Goal: Task Accomplishment & Management: Manage account settings

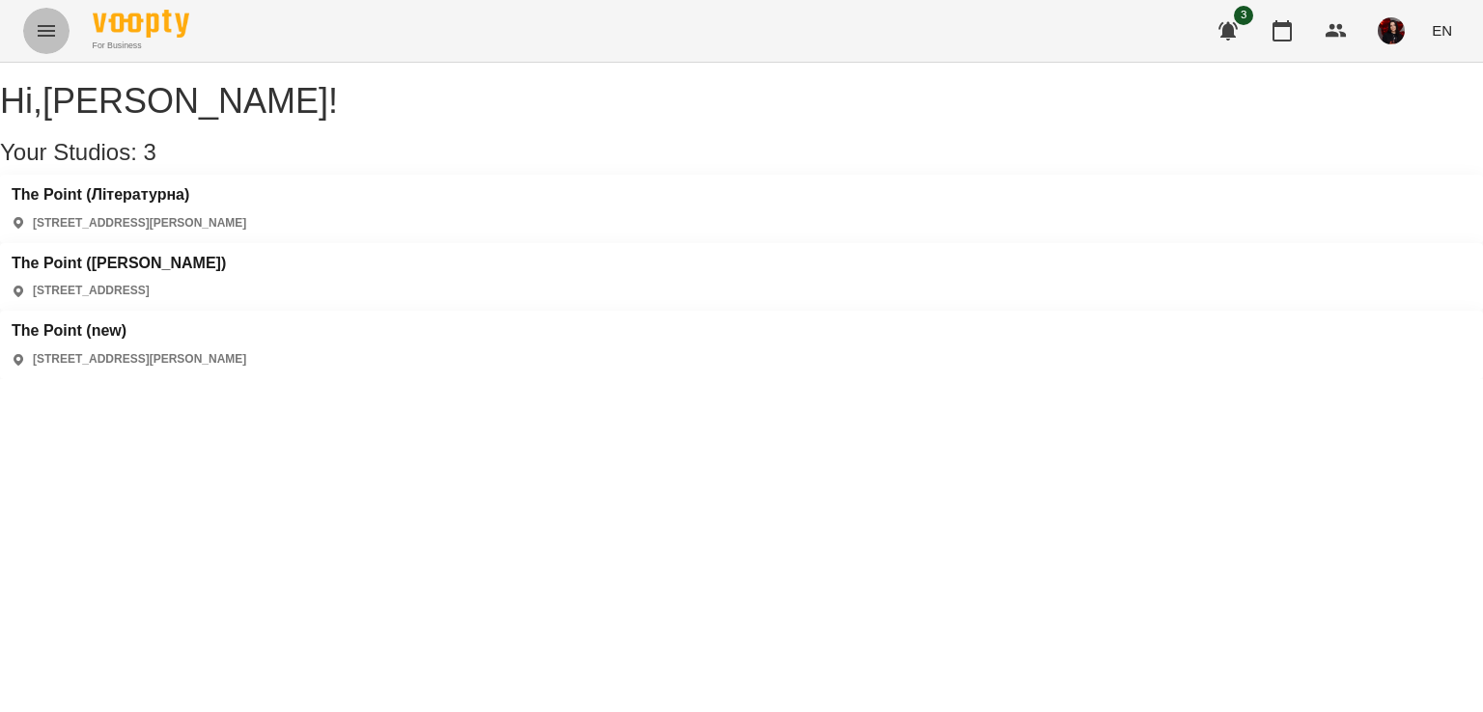
click at [46, 47] on button "Menu" at bounding box center [46, 31] width 46 height 46
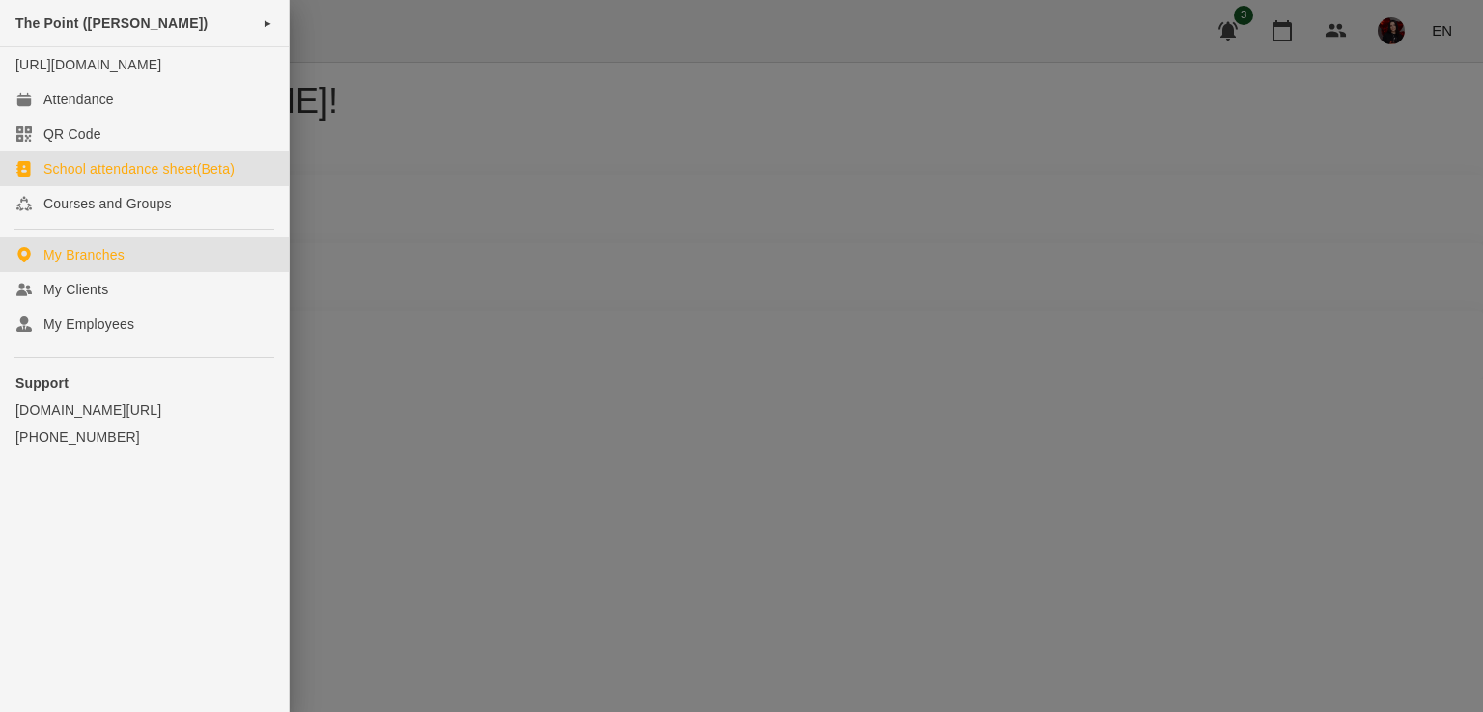
click at [103, 186] on link "School attendance sheet(Beta)" at bounding box center [144, 169] width 289 height 35
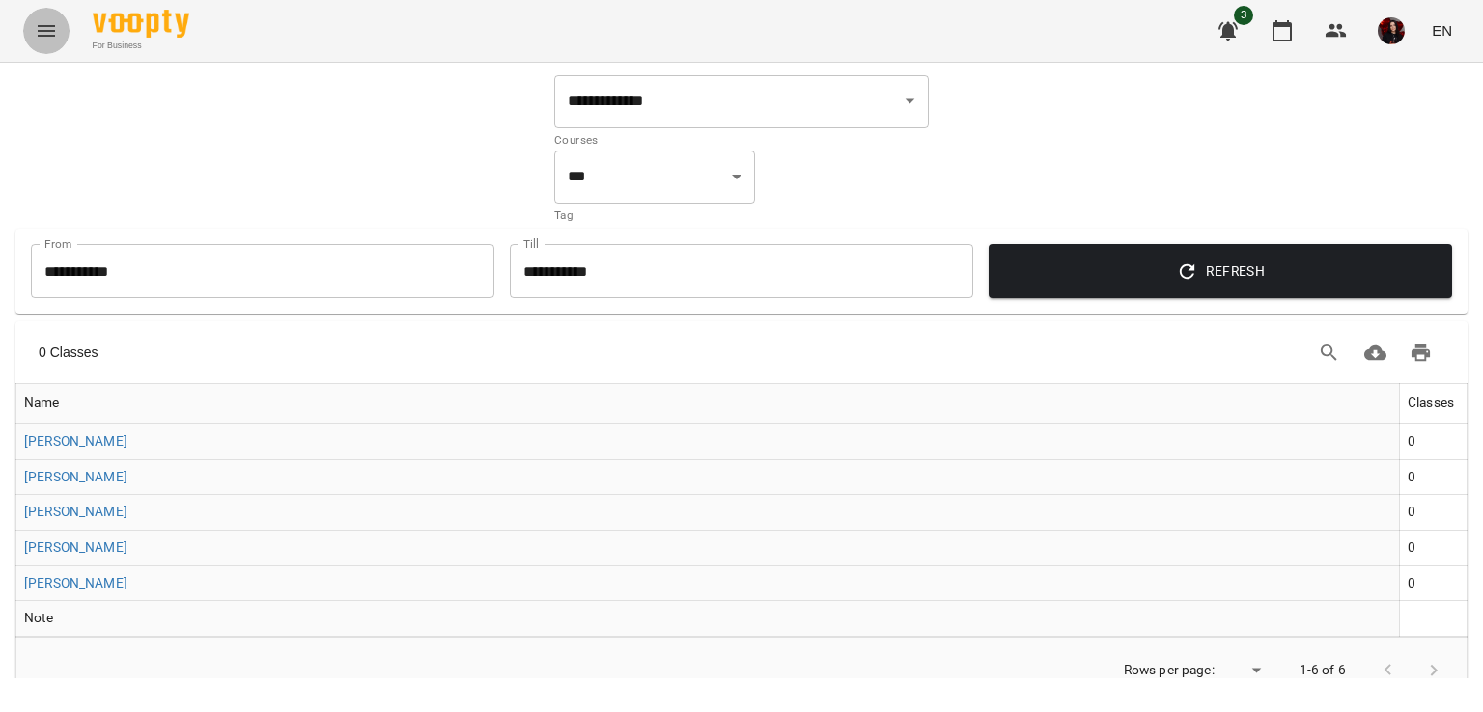
click at [53, 30] on icon "Menu" at bounding box center [46, 31] width 17 height 12
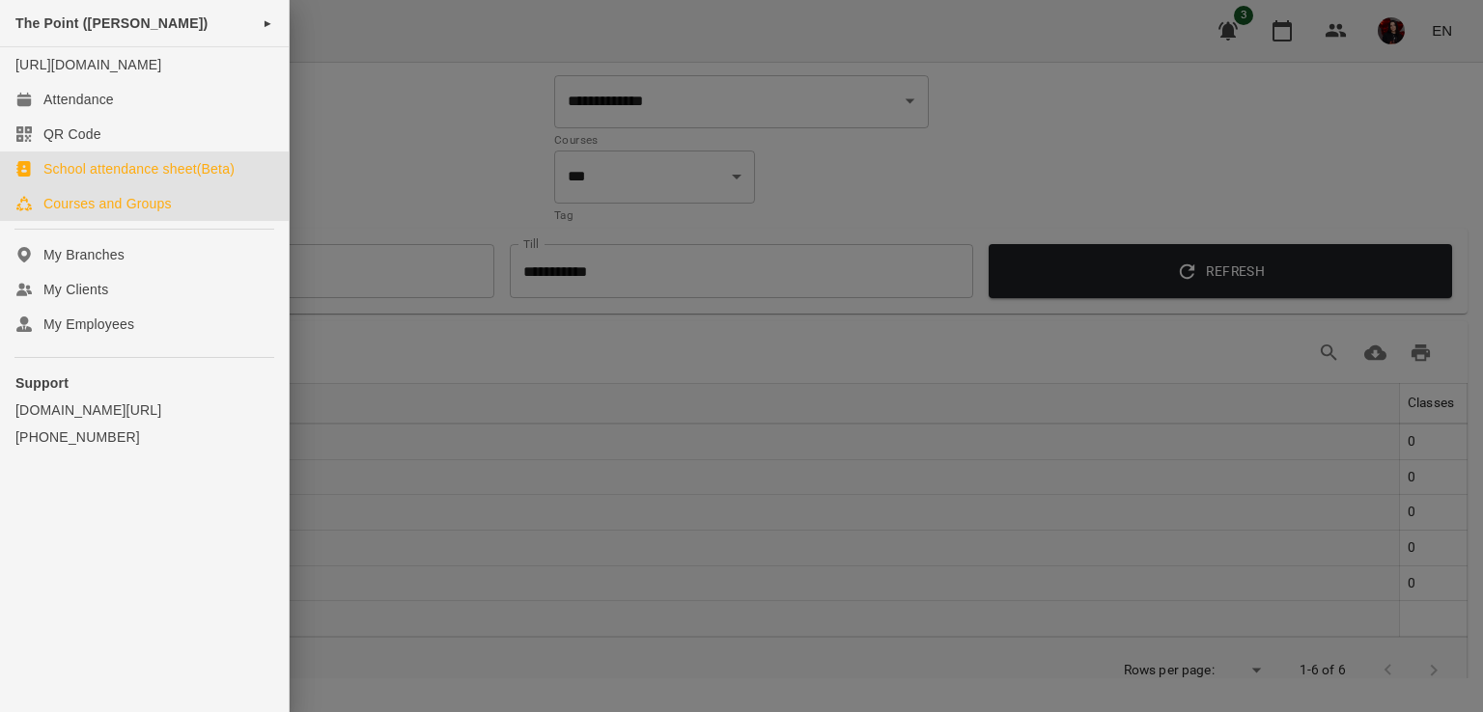
click at [96, 213] on div "Courses and Groups" at bounding box center [107, 203] width 128 height 19
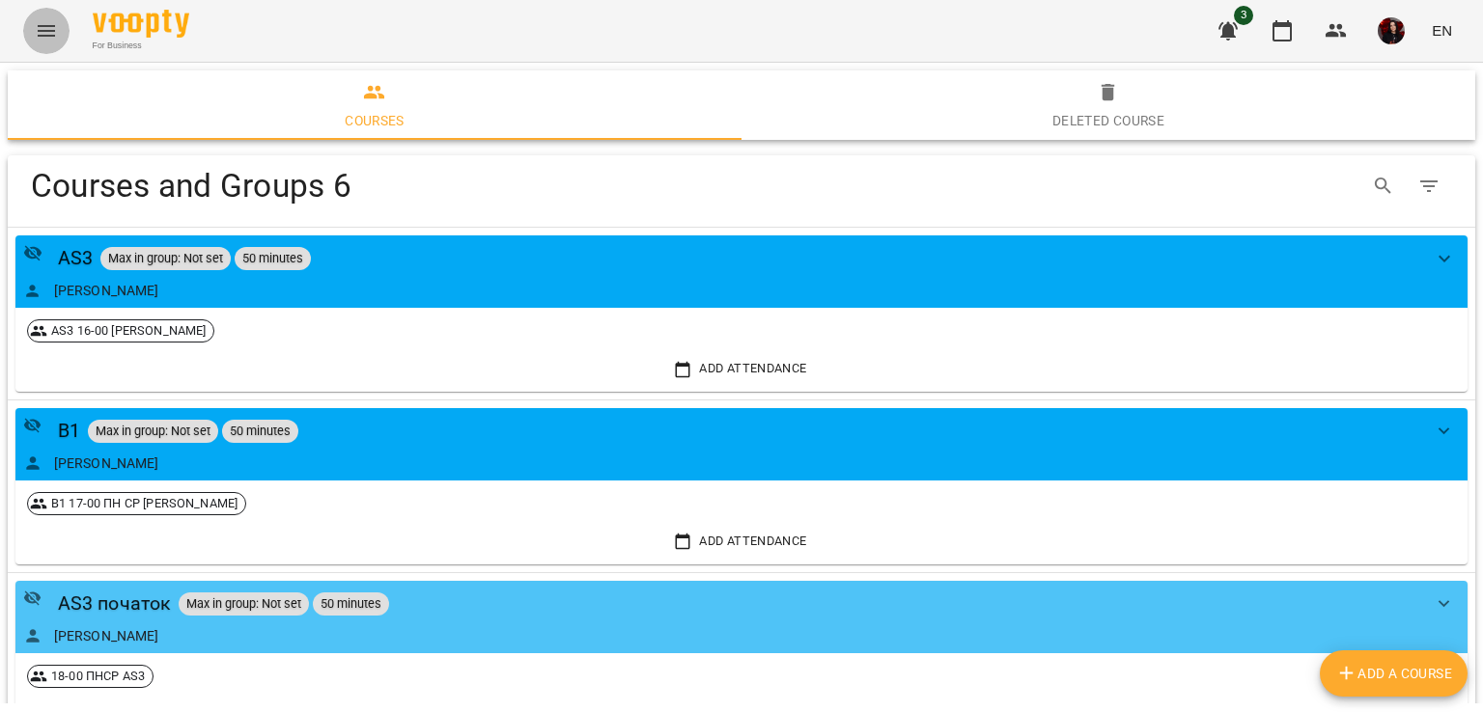
click at [39, 29] on icon "Menu" at bounding box center [46, 30] width 23 height 23
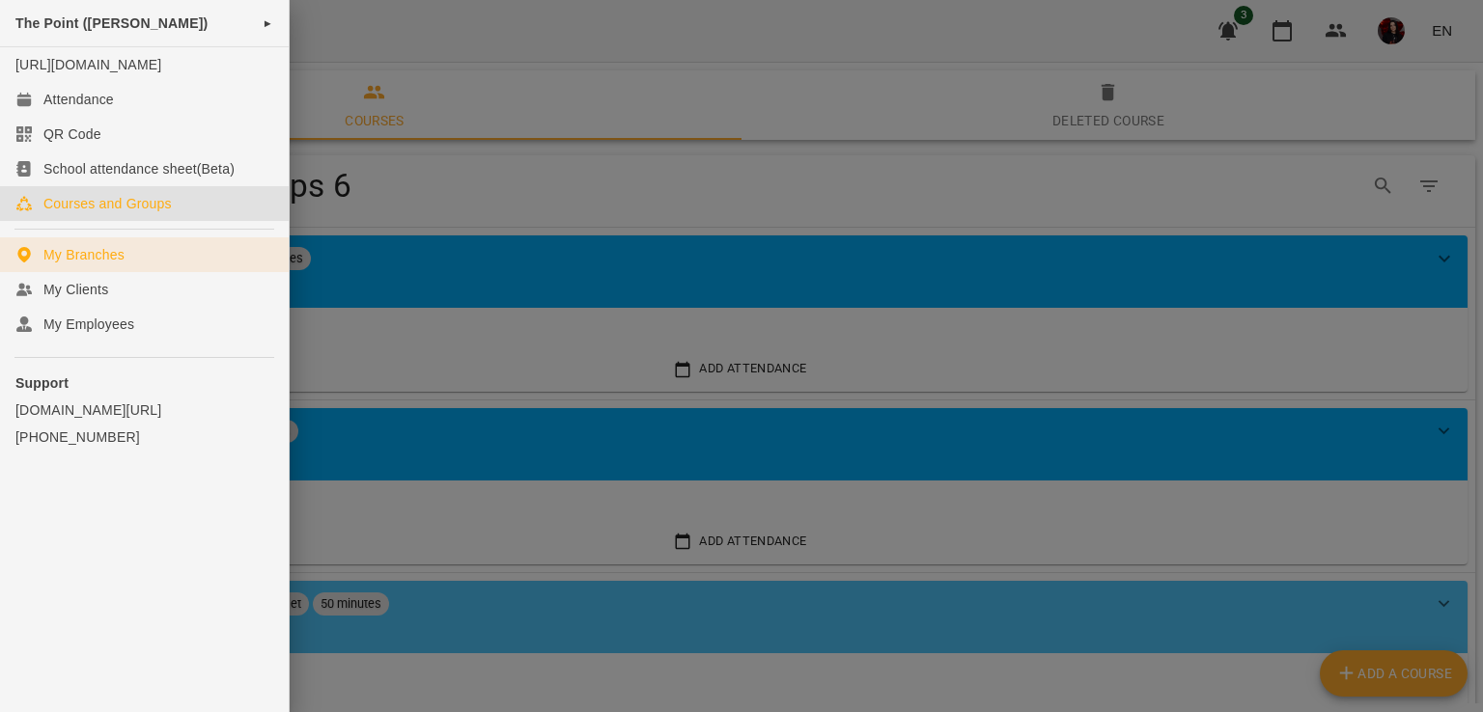
click at [89, 264] on div "My Branches" at bounding box center [83, 254] width 81 height 19
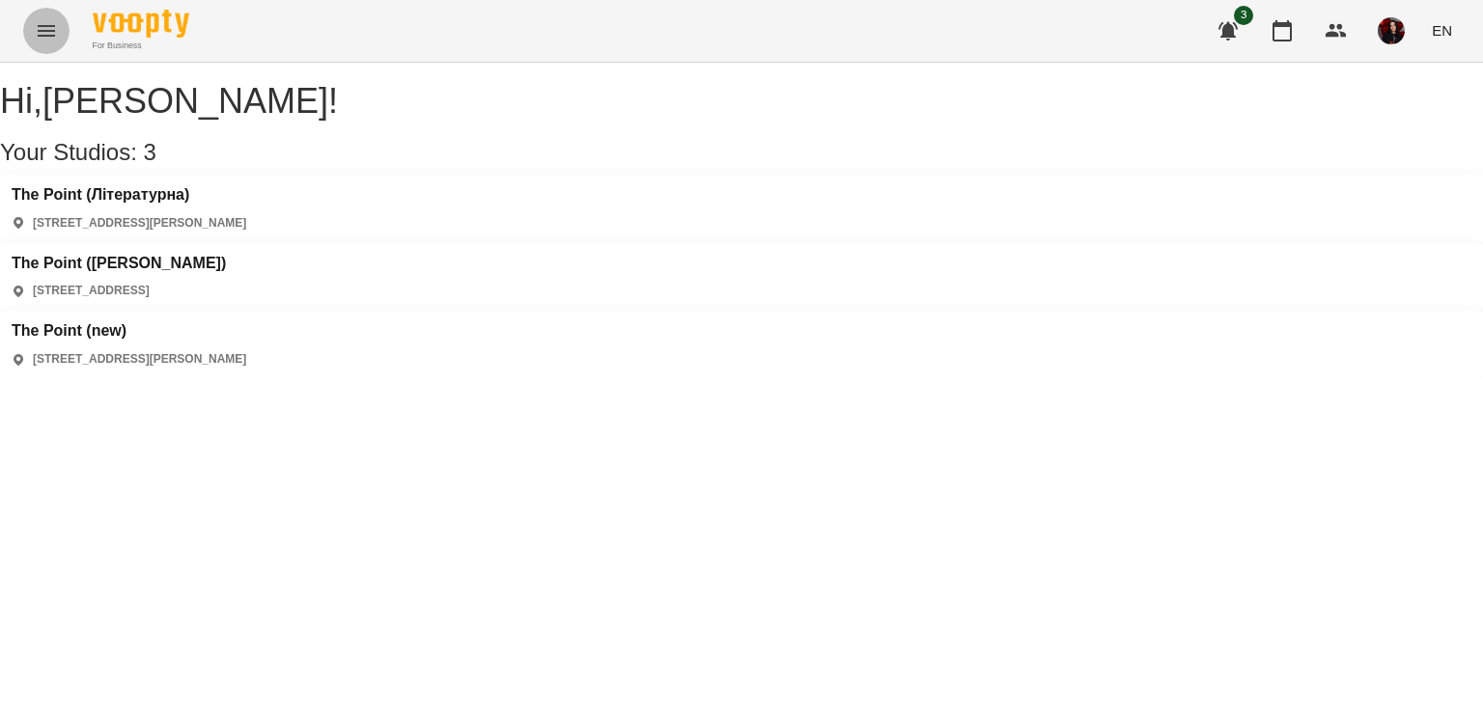
click at [63, 24] on button "Menu" at bounding box center [46, 31] width 46 height 46
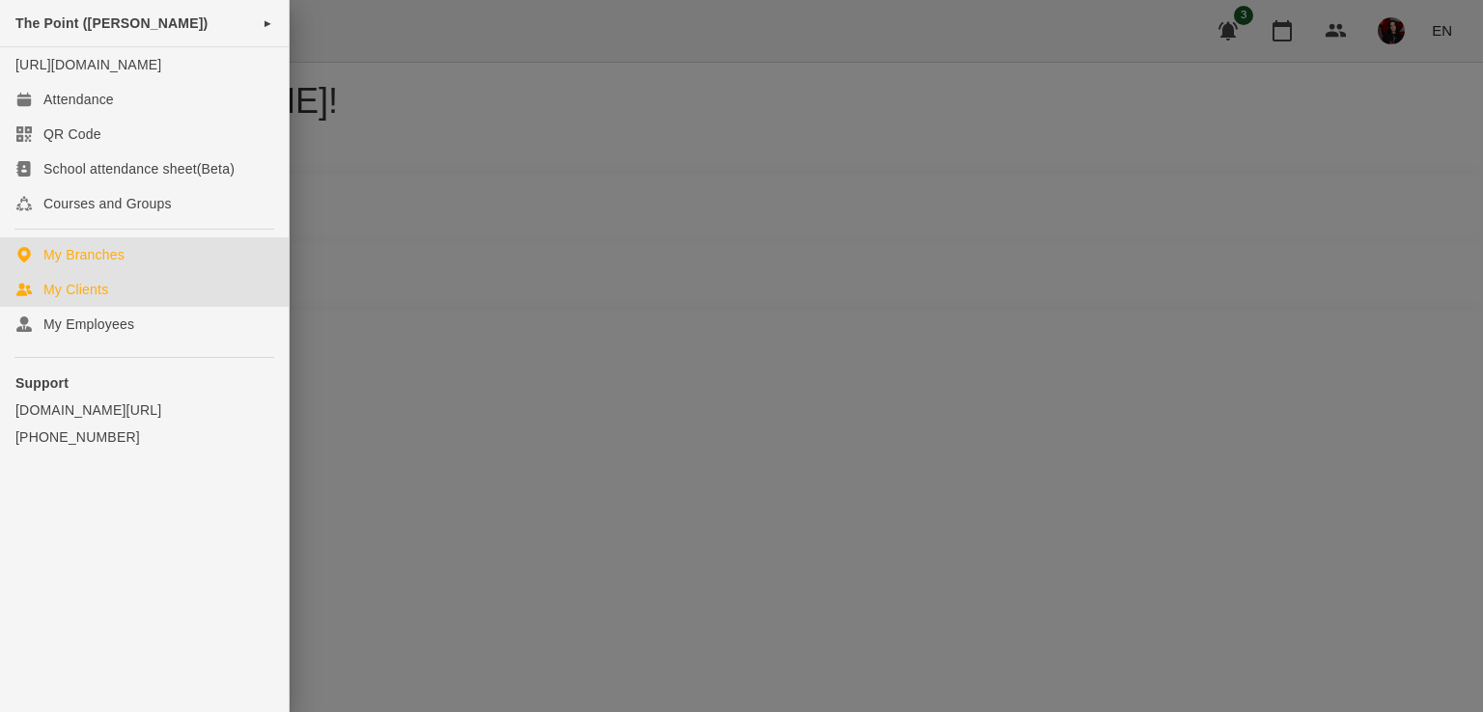
click at [98, 307] on link "My Clients" at bounding box center [144, 289] width 289 height 35
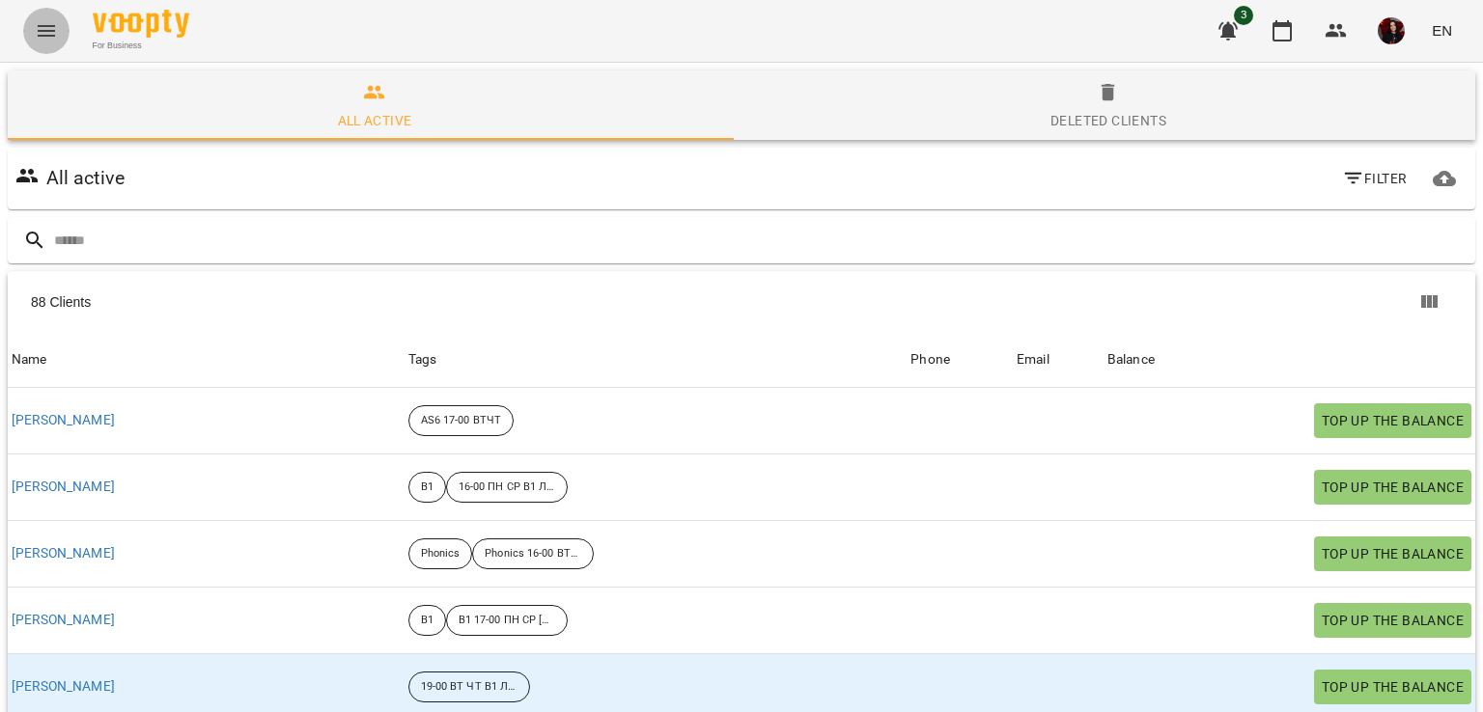
click at [35, 35] on icon "Menu" at bounding box center [46, 30] width 23 height 23
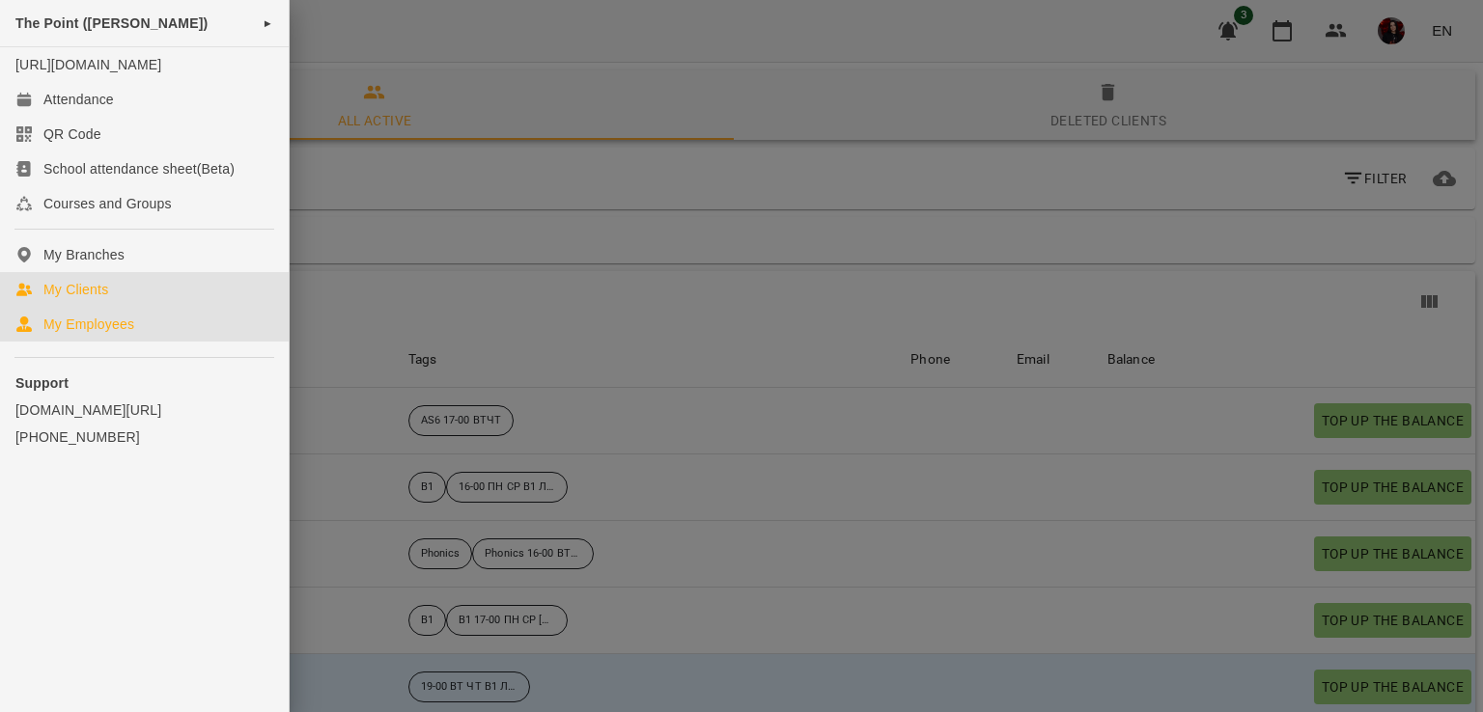
click at [81, 334] on div "My Employees" at bounding box center [88, 324] width 91 height 19
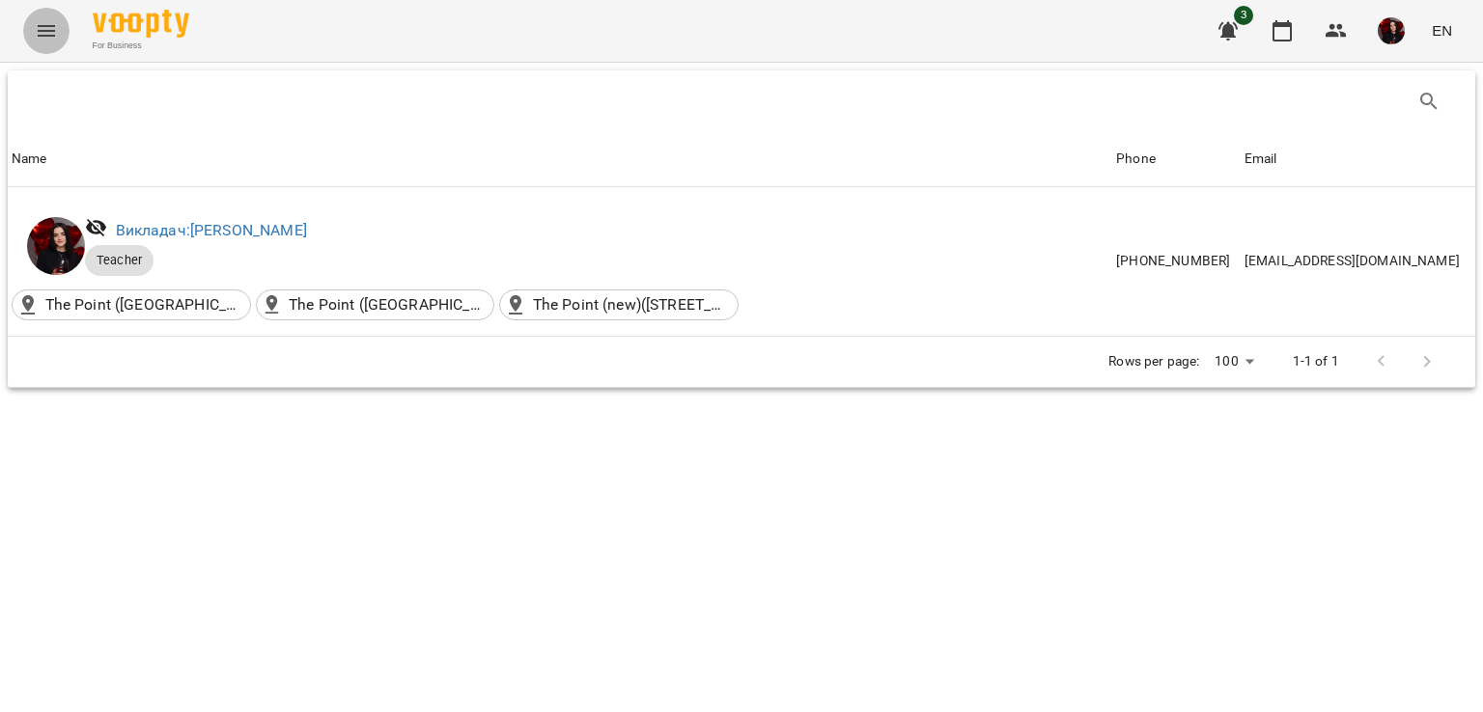
click at [42, 37] on icon "Menu" at bounding box center [46, 30] width 23 height 23
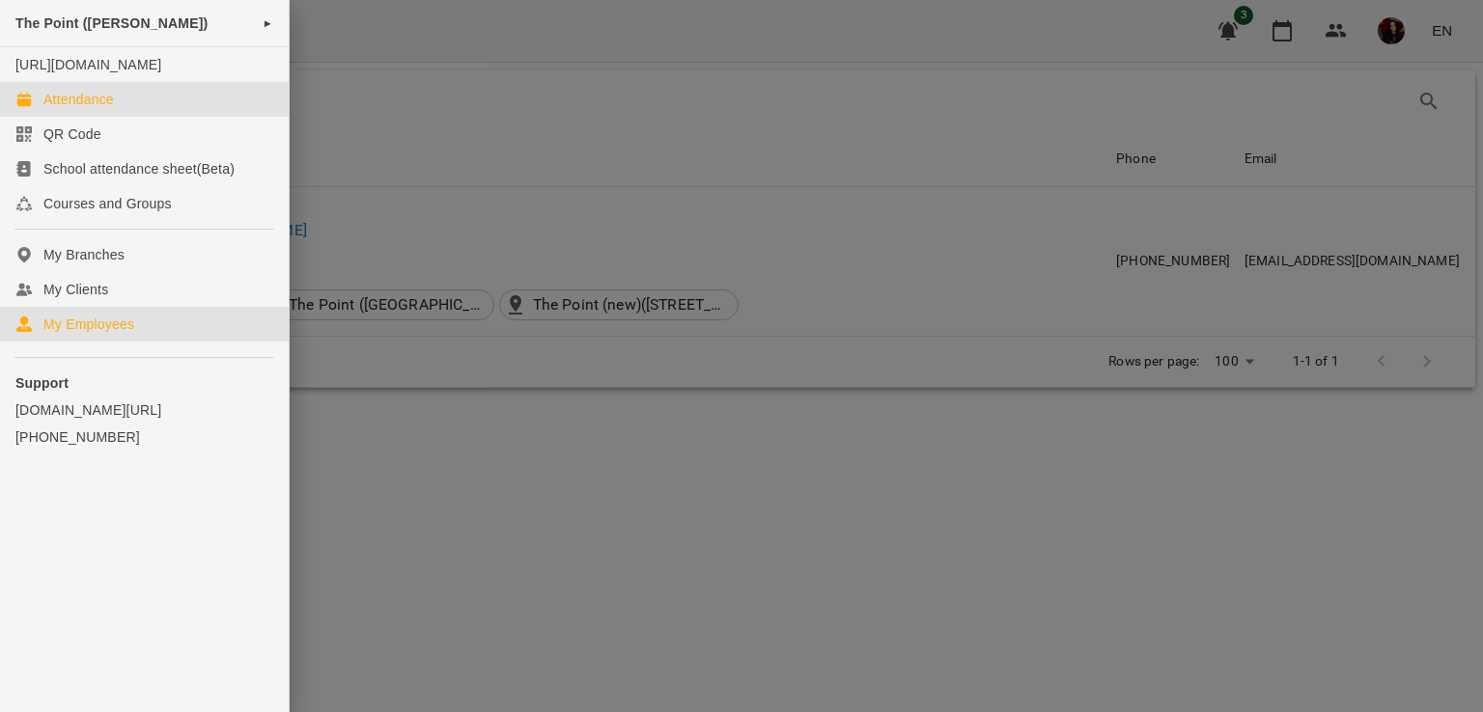
click at [81, 109] on div "Attendance" at bounding box center [78, 99] width 70 height 19
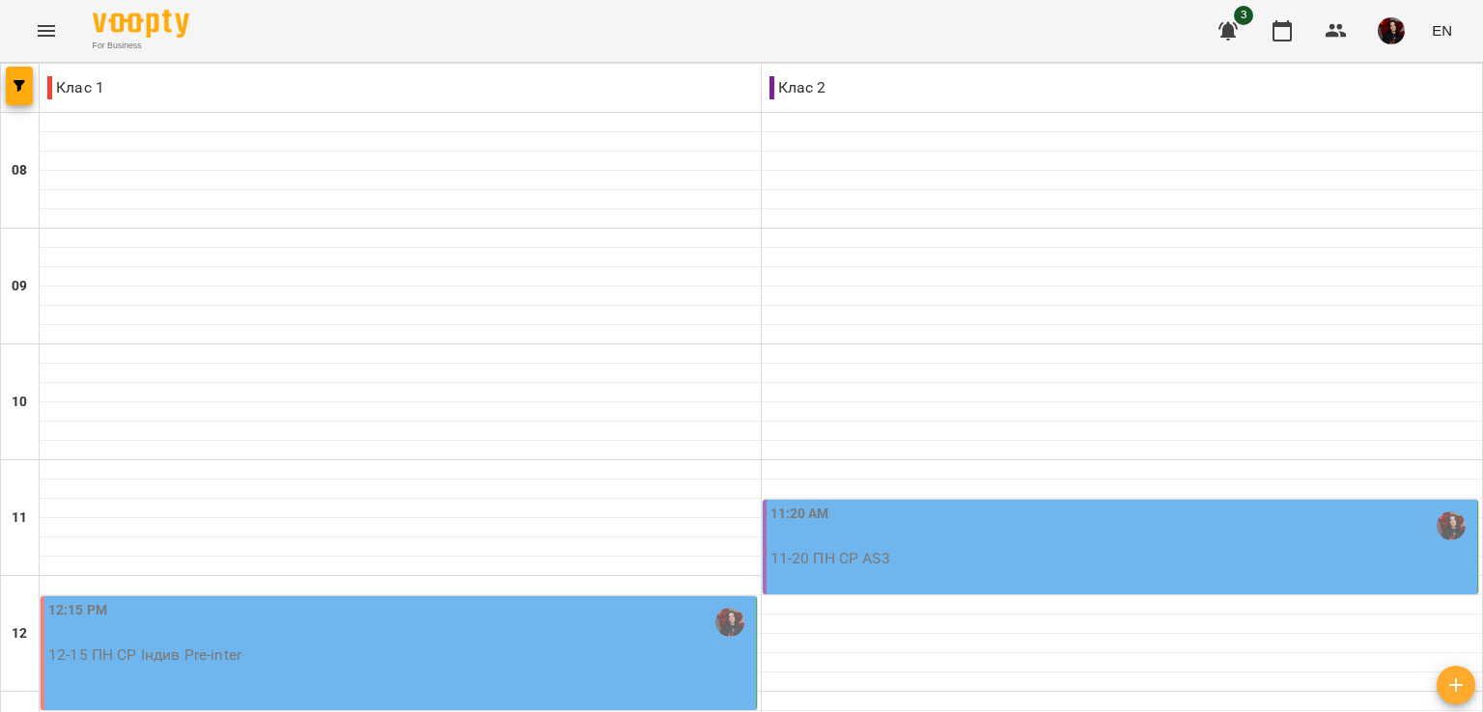
scroll to position [919, 0]
click at [1270, 30] on button "button" at bounding box center [1282, 31] width 46 height 46
click at [1322, 32] on button "button" at bounding box center [1336, 31] width 46 height 46
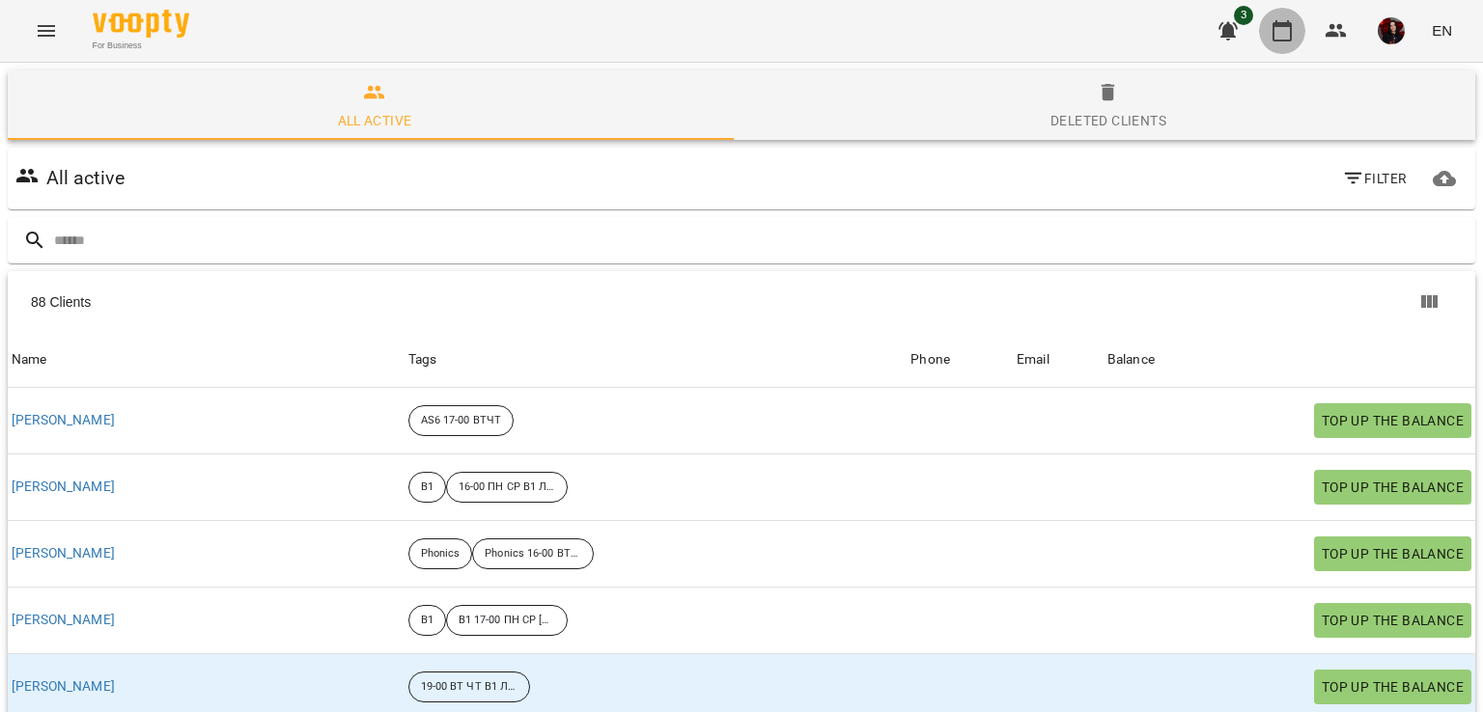
click at [1271, 43] on button "button" at bounding box center [1282, 31] width 46 height 46
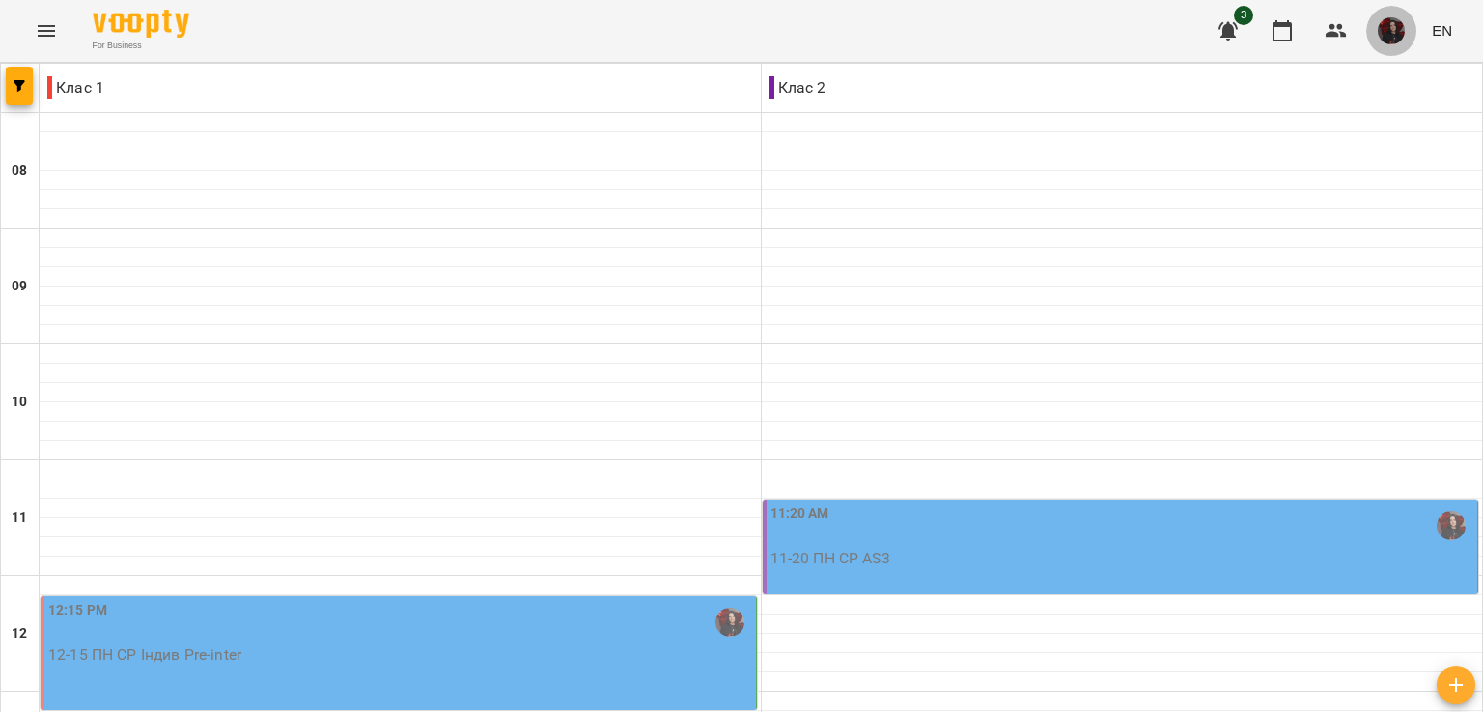
click at [1381, 44] on button "button" at bounding box center [1391, 31] width 50 height 50
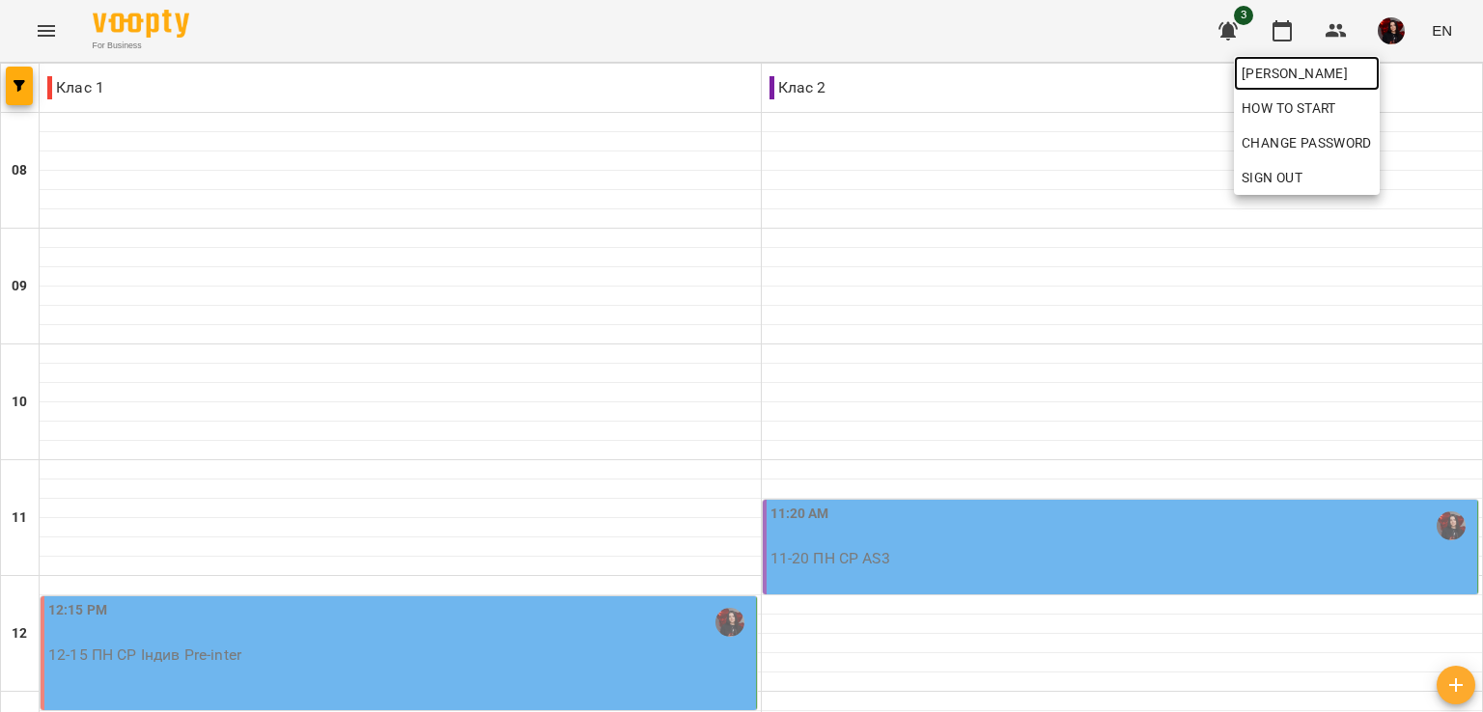
click at [1372, 75] on span "[PERSON_NAME]" at bounding box center [1306, 73] width 130 height 23
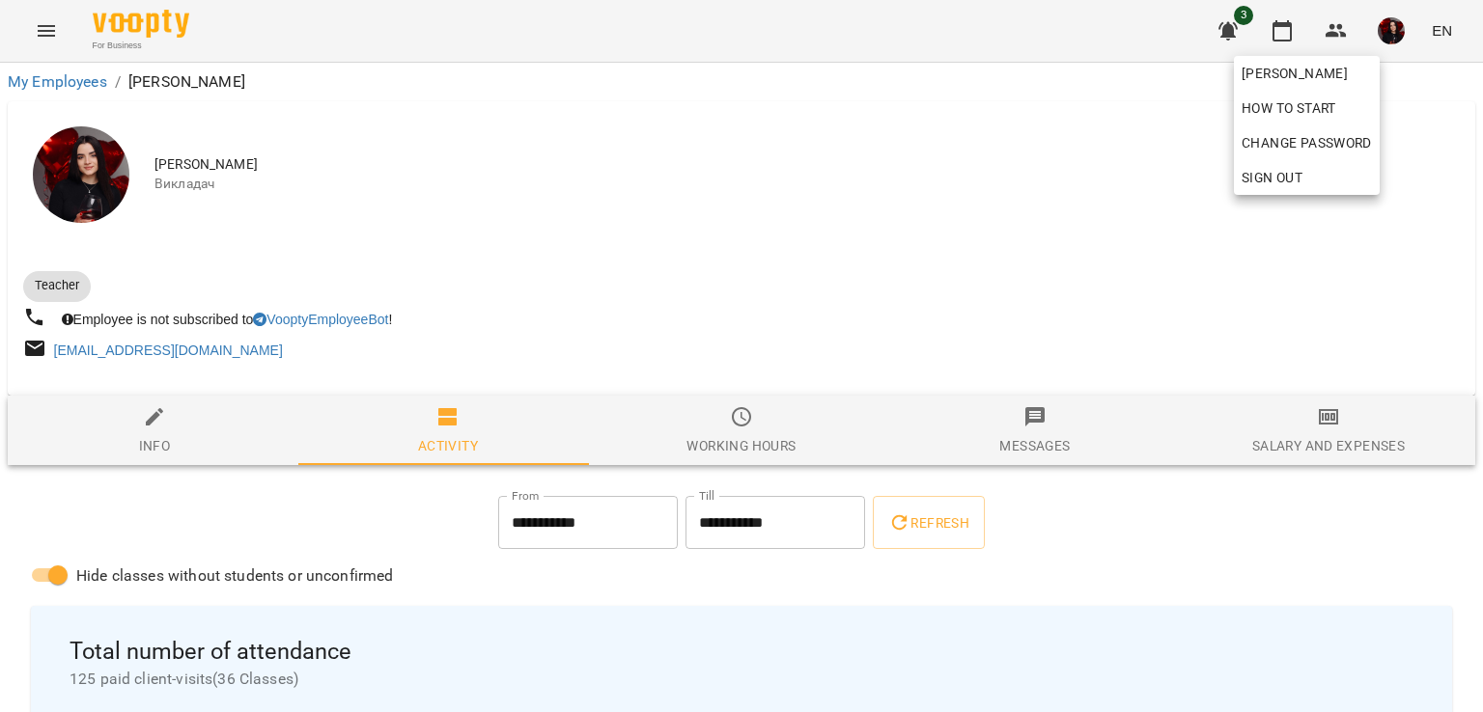
click at [779, 265] on div at bounding box center [741, 356] width 1483 height 712
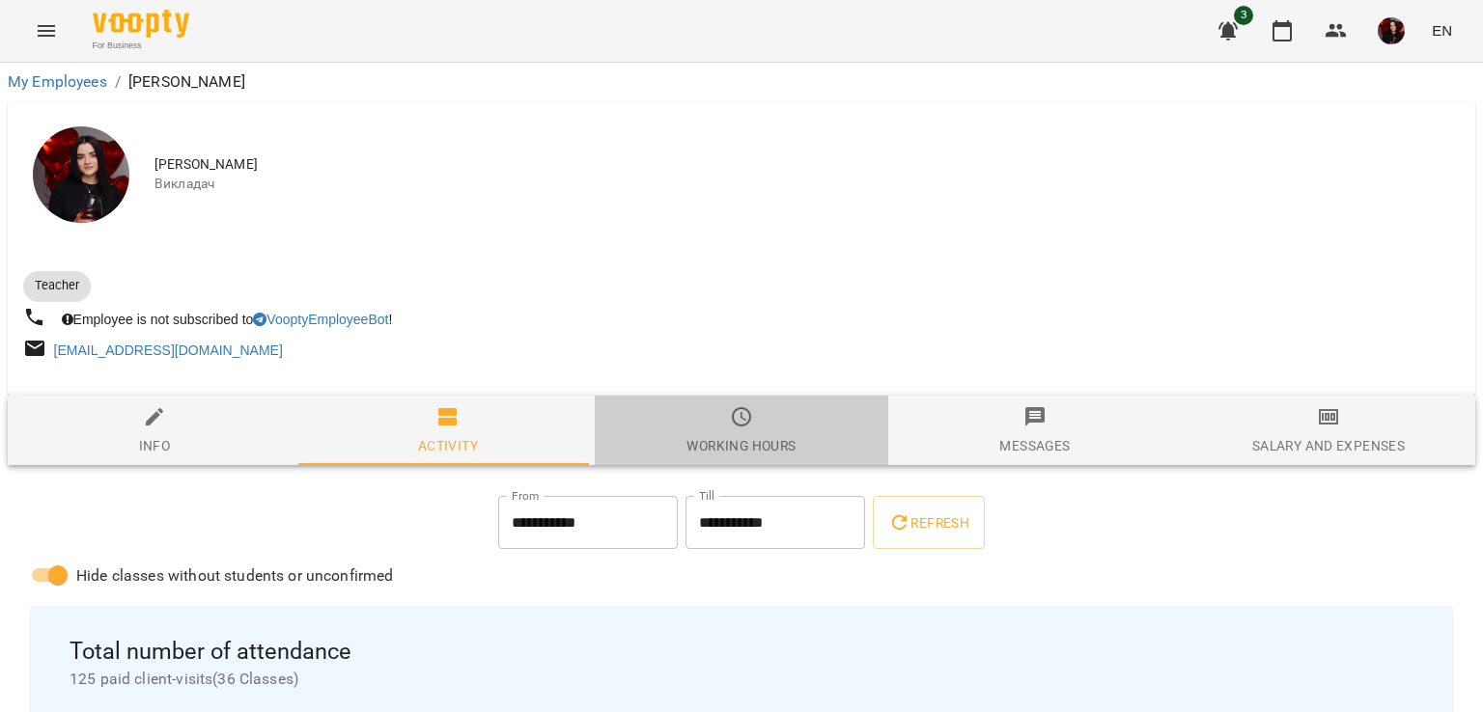
click at [766, 427] on span "Working hours" at bounding box center [741, 431] width 270 height 52
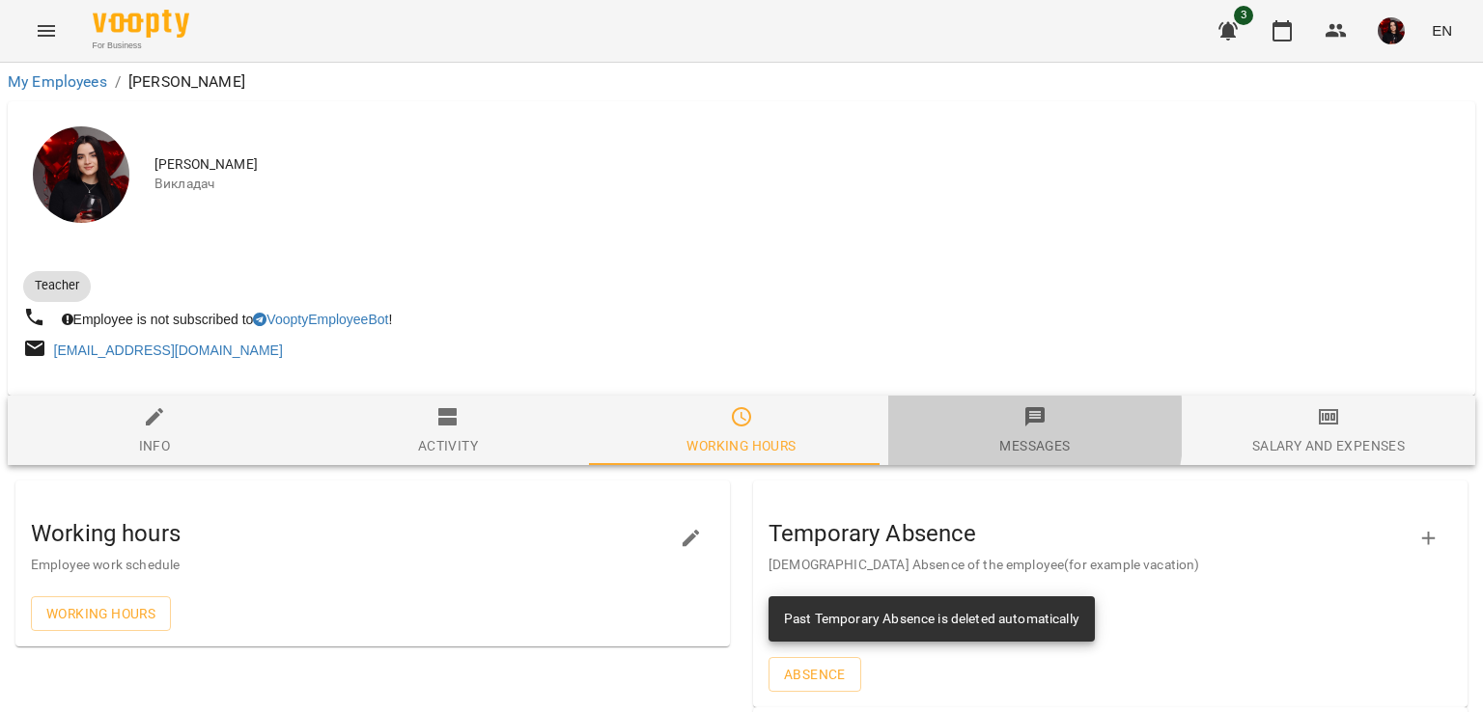
click at [961, 430] on span "Messages" at bounding box center [1035, 431] width 270 height 52
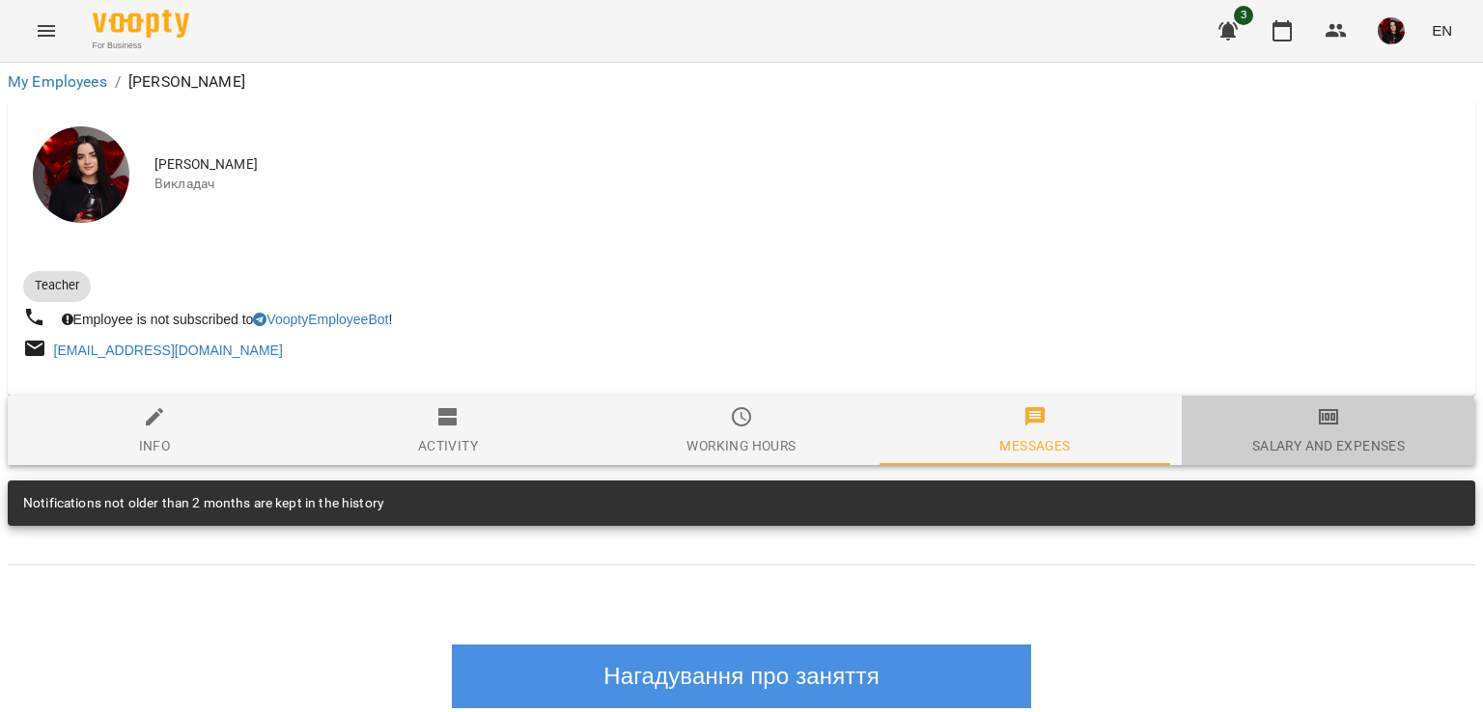
click at [1228, 437] on span "Salary and Expenses" at bounding box center [1328, 431] width 270 height 52
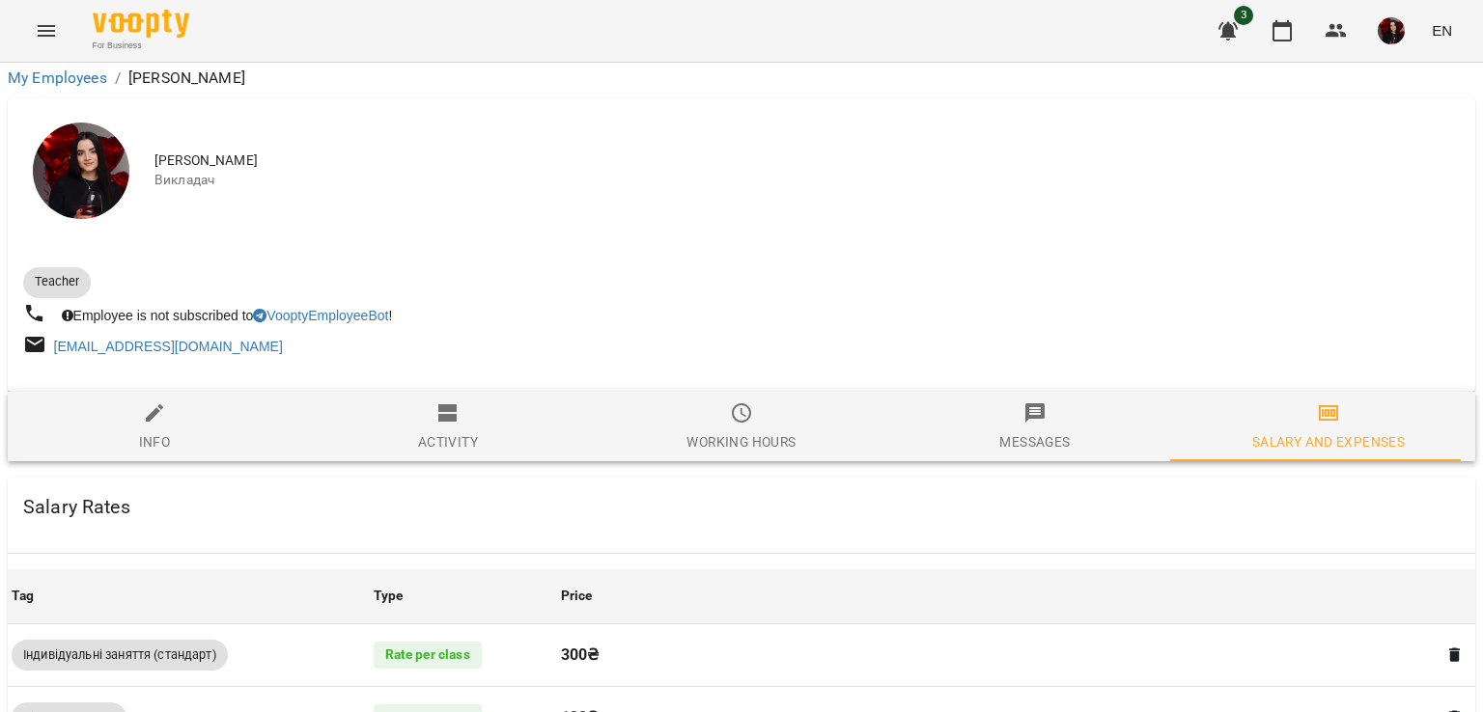
scroll to position [888, 0]
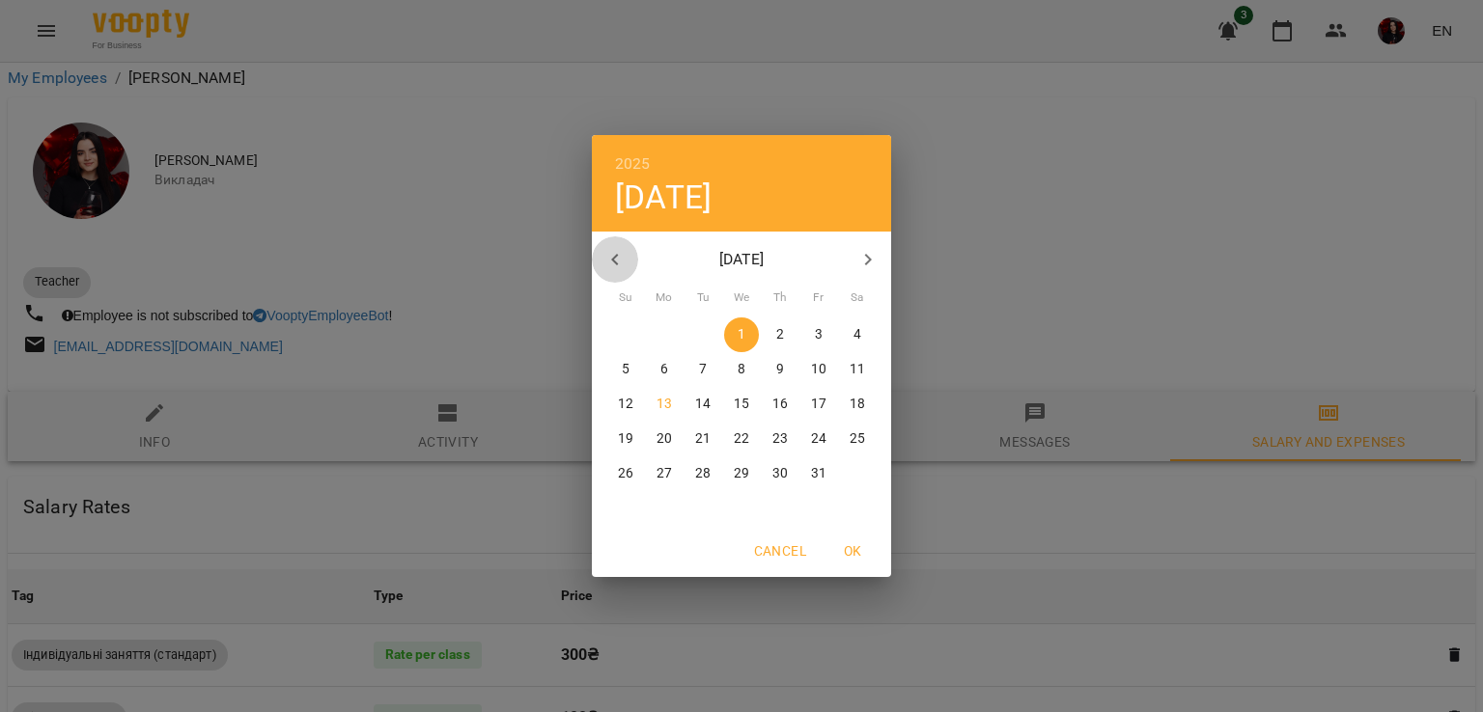
click at [622, 260] on icon "button" at bounding box center [614, 259] width 23 height 23
click at [668, 331] on span "1" at bounding box center [664, 334] width 35 height 19
type input "**********"
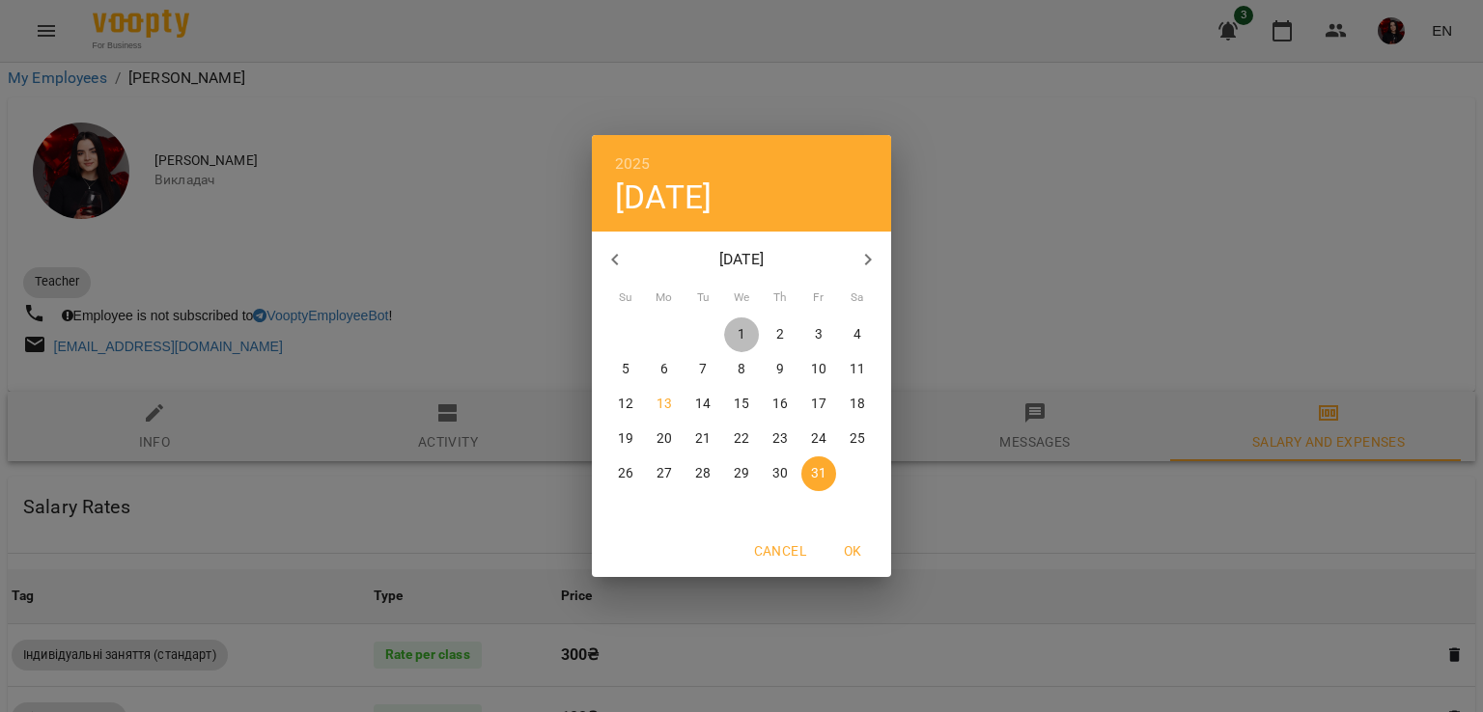
click at [743, 330] on p "1" at bounding box center [741, 334] width 8 height 19
type input "**********"
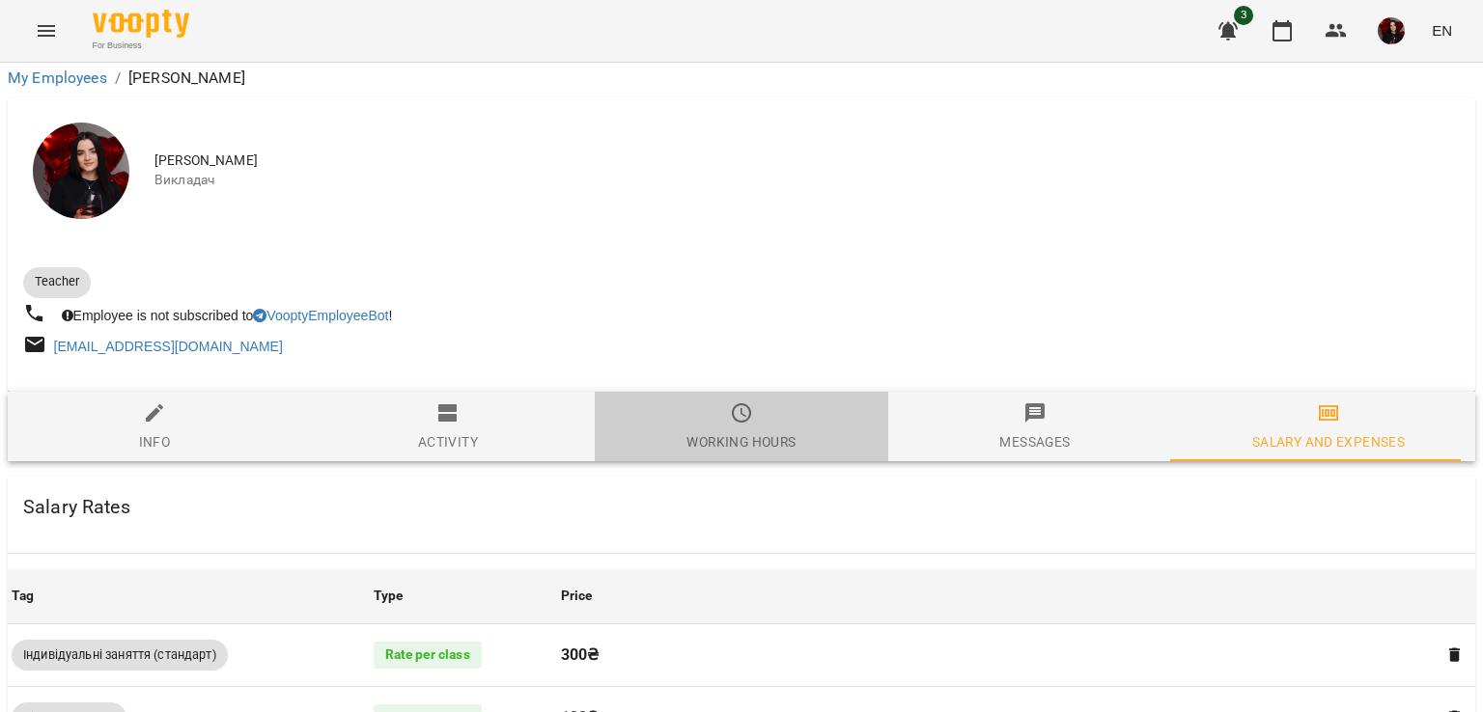
click at [761, 402] on span "Working hours" at bounding box center [741, 428] width 270 height 52
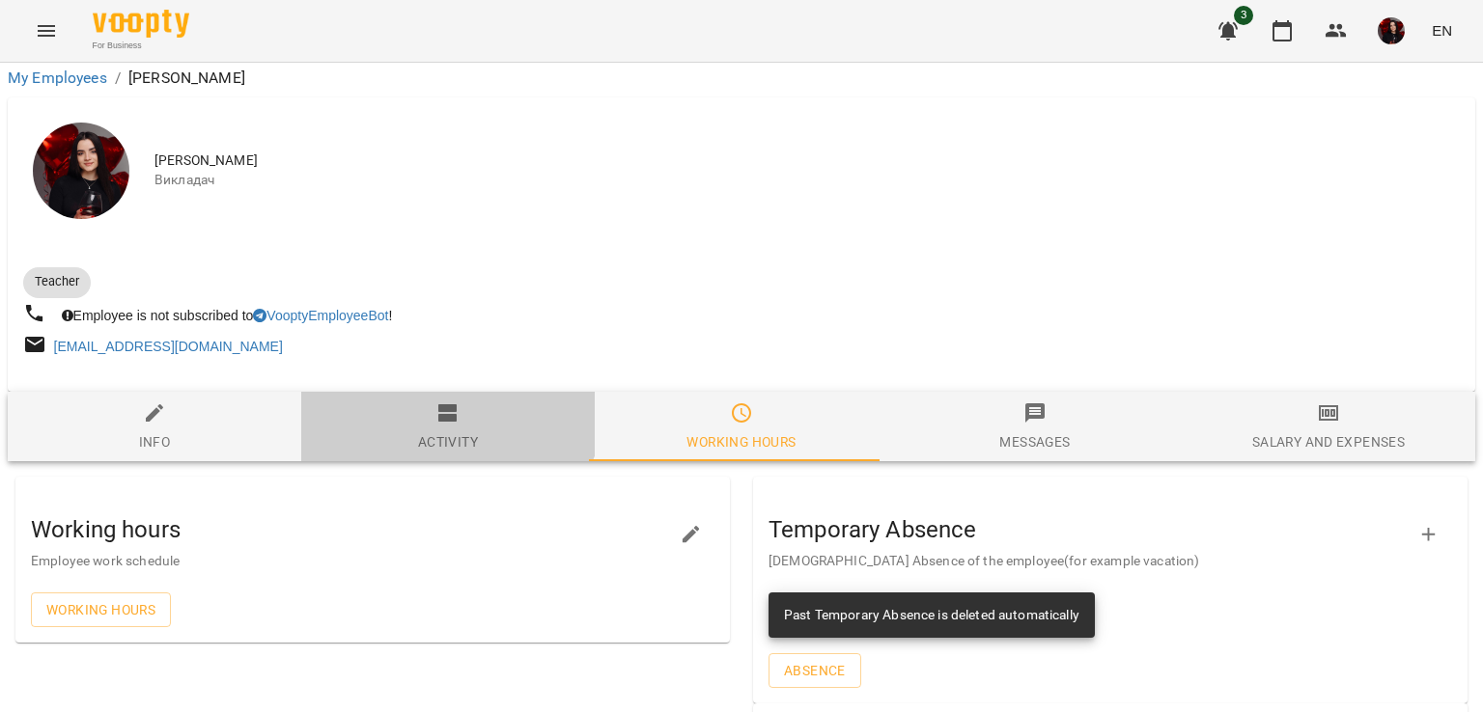
click at [438, 402] on icon "button" at bounding box center [447, 413] width 23 height 23
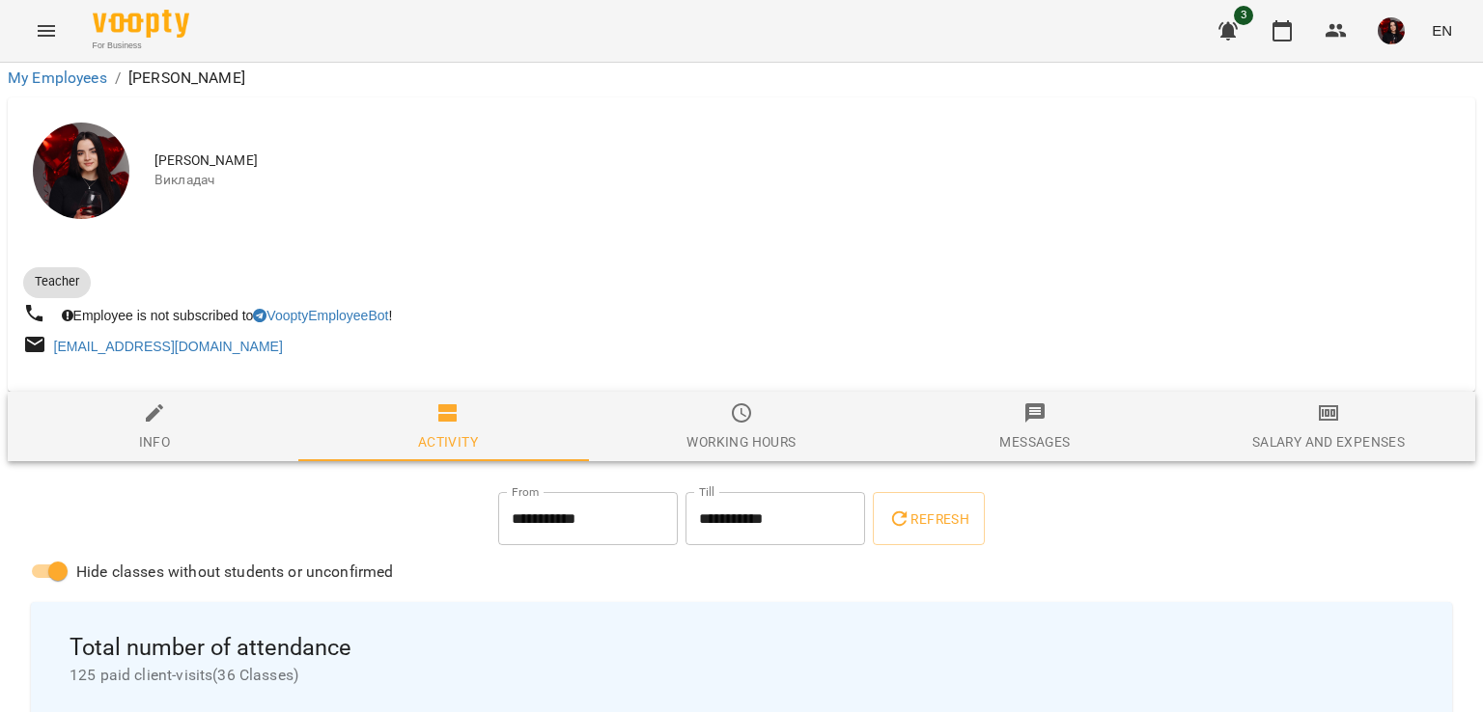
click at [0, 22] on div "For Business 3 EN" at bounding box center [741, 31] width 1483 height 62
